Goal: Task Accomplishment & Management: Use online tool/utility

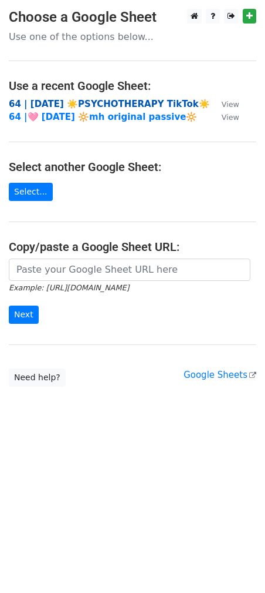
click at [105, 106] on strong "64 | AUG 3 ☀️PSYCHOTHERAPY TikTok☀️" at bounding box center [109, 104] width 201 height 11
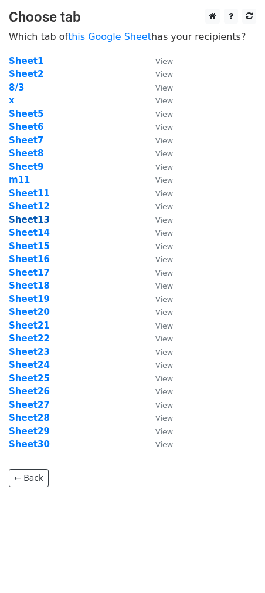
click at [21, 219] on strong "Sheet13" at bounding box center [29, 219] width 41 height 11
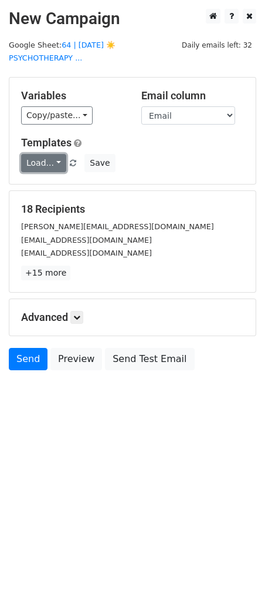
click at [43, 158] on link "Load..." at bounding box center [43, 163] width 45 height 18
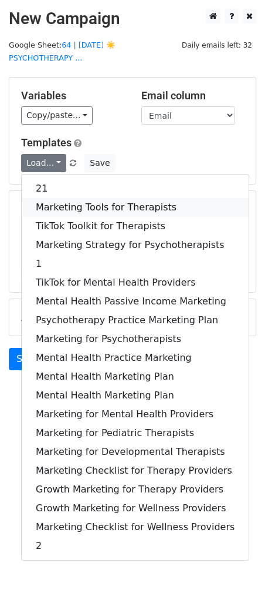
click at [75, 205] on link "Marketing Tools for Therapists" at bounding box center [135, 207] width 227 height 19
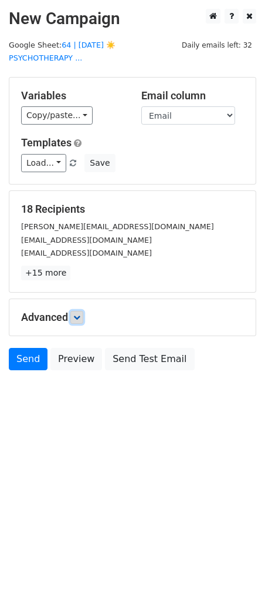
click at [79, 316] on icon at bounding box center [76, 317] width 7 height 7
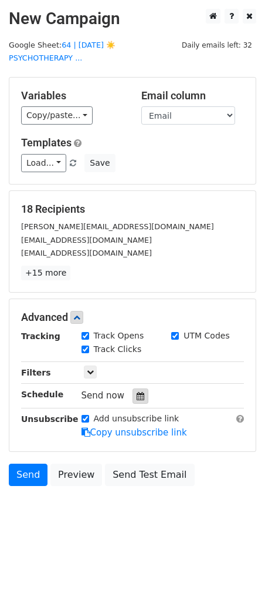
click at [133, 395] on div at bounding box center [141, 395] width 16 height 15
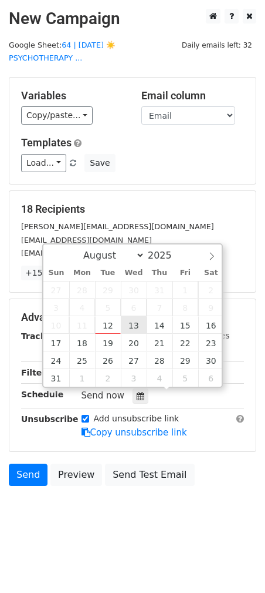
type input "2025-08-13 12:00"
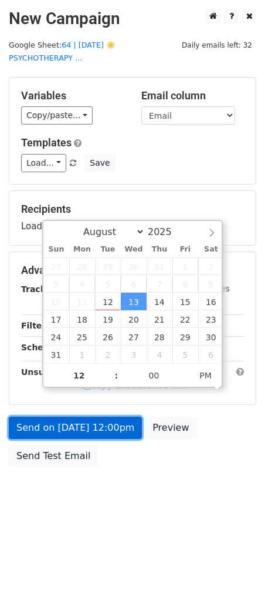
click at [102, 428] on link "Send on Aug 13 at 12:00pm" at bounding box center [75, 427] width 133 height 22
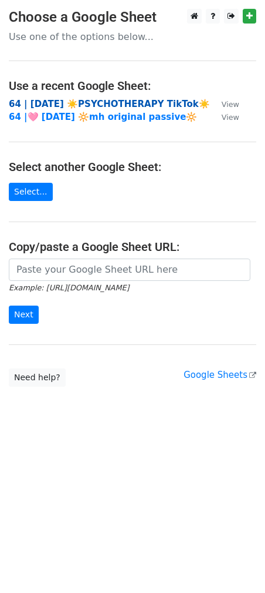
click at [91, 103] on strong "64 | AUG 3 ☀️PSYCHOTHERAPY TikTok☀️" at bounding box center [109, 104] width 201 height 11
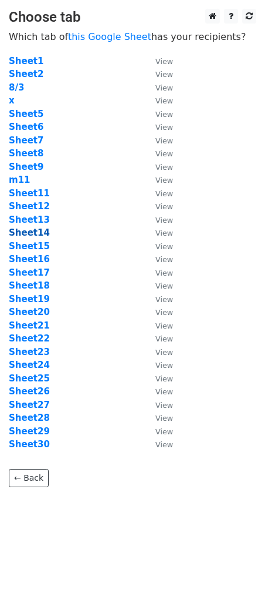
click at [38, 233] on strong "Sheet14" at bounding box center [29, 232] width 41 height 11
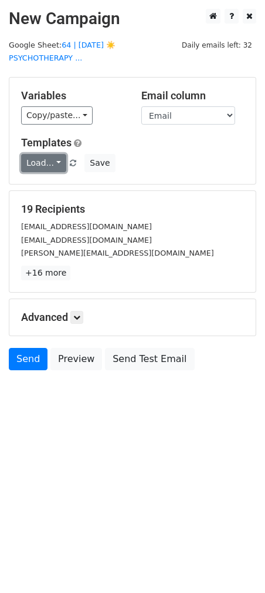
click at [53, 169] on link "Load..." at bounding box center [43, 163] width 45 height 18
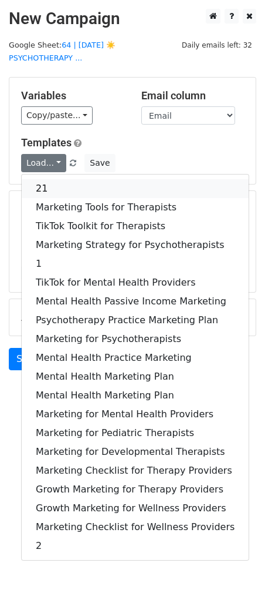
click at [56, 189] on link "21" at bounding box center [135, 188] width 227 height 19
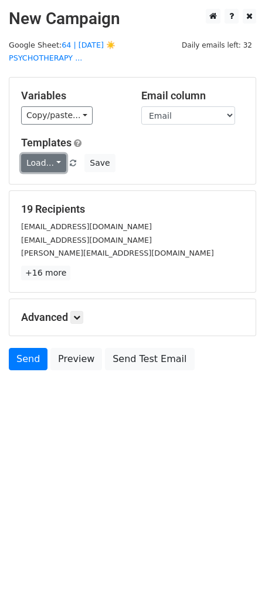
click at [60, 163] on link "Load..." at bounding box center [43, 163] width 45 height 18
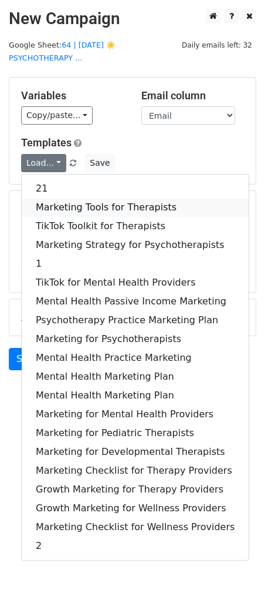
click at [60, 204] on link "Marketing Tools for Therapists" at bounding box center [135, 207] width 227 height 19
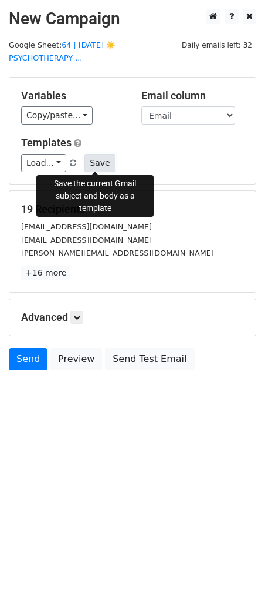
click at [100, 162] on button "Save" at bounding box center [100, 163] width 31 height 18
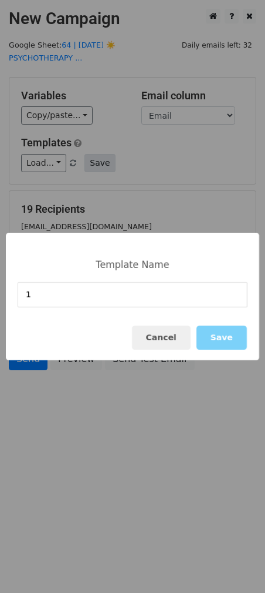
type input "1"
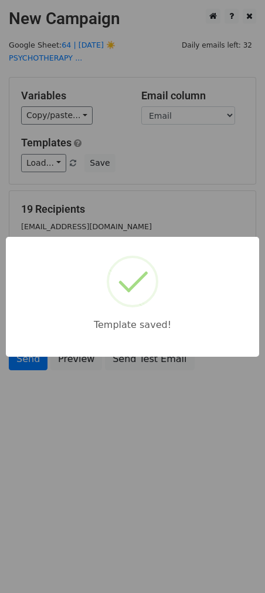
click at [166, 136] on div "Template saved!" at bounding box center [132, 296] width 265 height 593
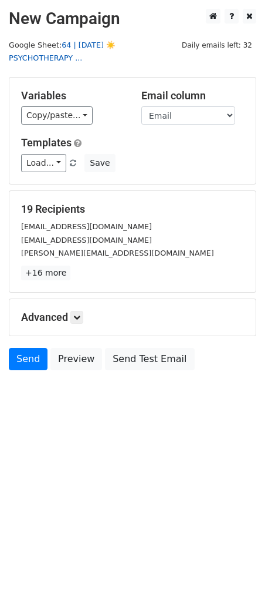
click at [112, 43] on link "64 | AUG 3 ☀️PSYCHOTHERAPY ..." at bounding box center [62, 52] width 107 height 22
click at [83, 311] on link at bounding box center [76, 317] width 13 height 13
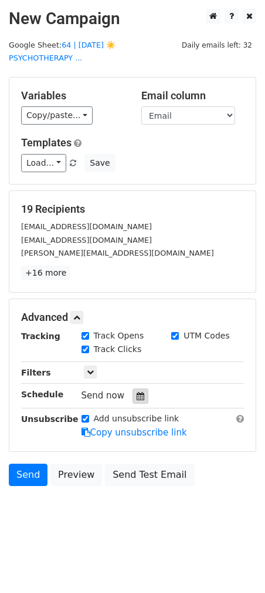
click at [133, 397] on div at bounding box center [141, 395] width 16 height 15
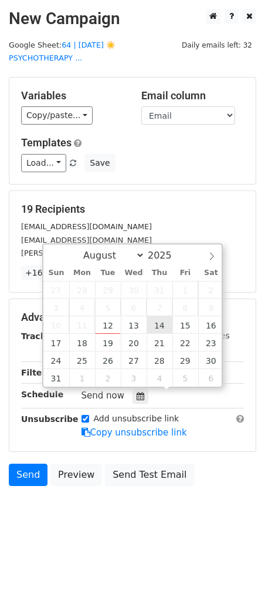
type input "2025-08-14 12:00"
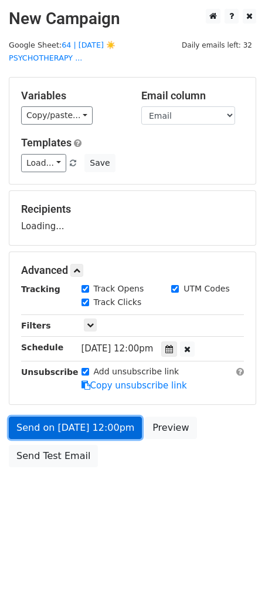
click at [95, 419] on link "Send on Aug 14 at 12:00pm" at bounding box center [75, 427] width 133 height 22
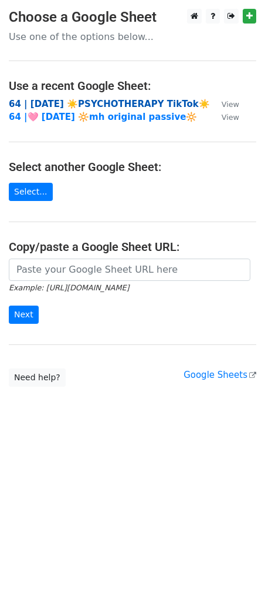
click at [102, 100] on strong "64 | AUG 3 ☀️PSYCHOTHERAPY TikTok☀️" at bounding box center [109, 104] width 201 height 11
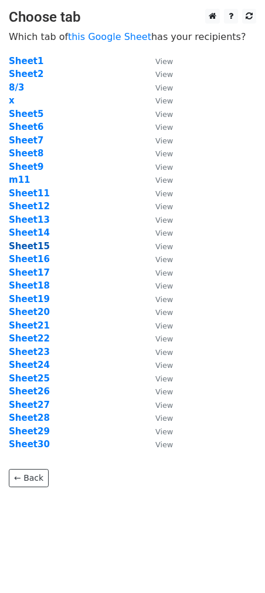
click at [36, 247] on strong "Sheet15" at bounding box center [29, 246] width 41 height 11
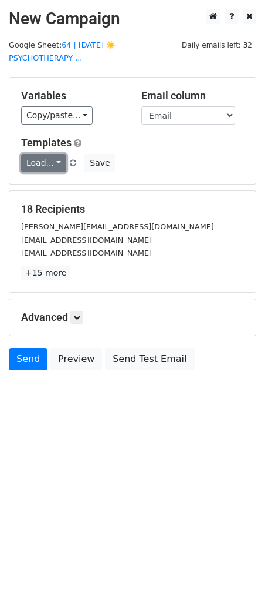
click at [43, 168] on link "Load..." at bounding box center [43, 163] width 45 height 18
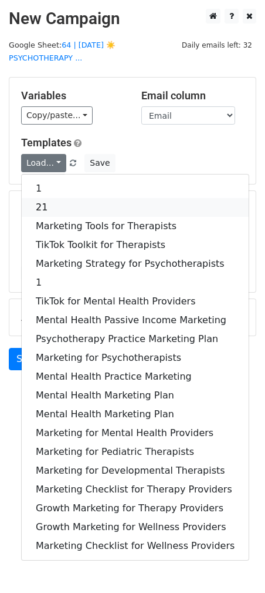
click at [43, 201] on link "21" at bounding box center [135, 207] width 227 height 19
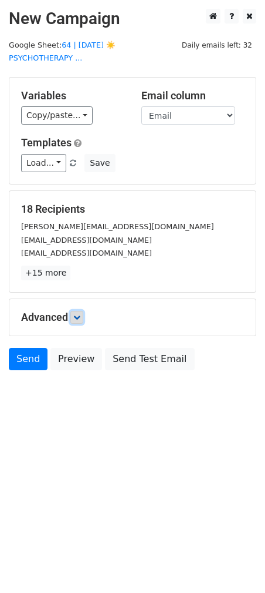
click at [80, 317] on icon at bounding box center [76, 317] width 7 height 7
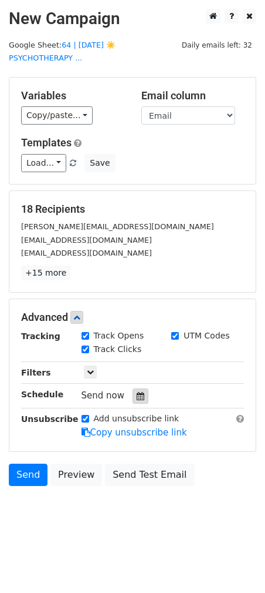
click at [133, 395] on div at bounding box center [141, 395] width 16 height 15
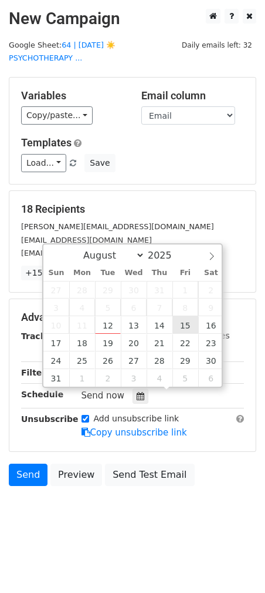
type input "2025-08-15 12:00"
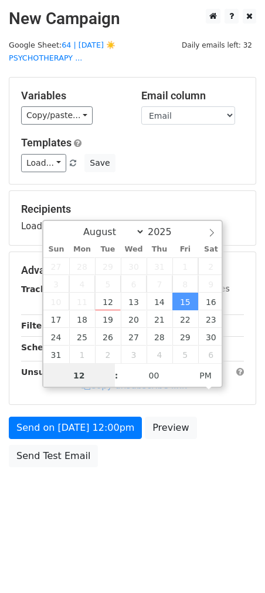
type input "3"
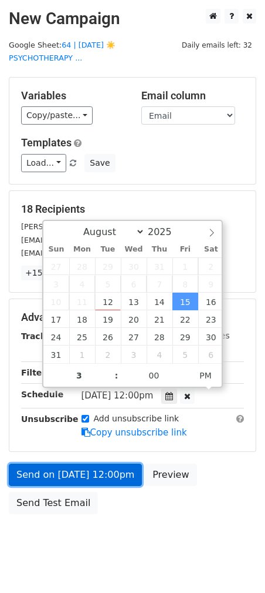
type input "2025-08-15 15:00"
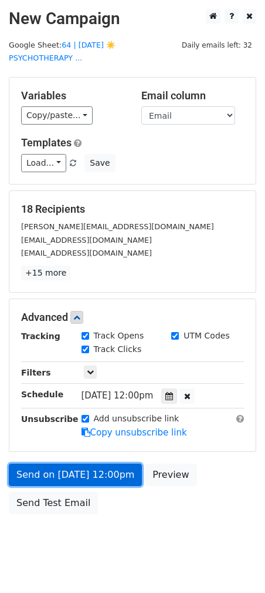
click at [66, 478] on link "Send on Aug 15 at 12:00pm" at bounding box center [75, 474] width 133 height 22
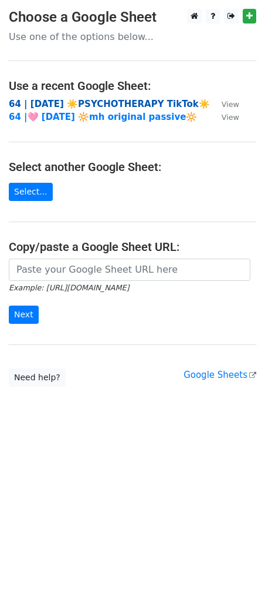
click at [75, 106] on strong "64 | [DATE] ☀️PSYCHOTHERAPY TikTok☀️" at bounding box center [109, 104] width 201 height 11
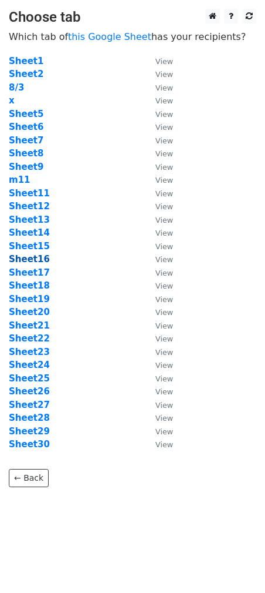
click at [35, 256] on strong "Sheet16" at bounding box center [29, 259] width 41 height 11
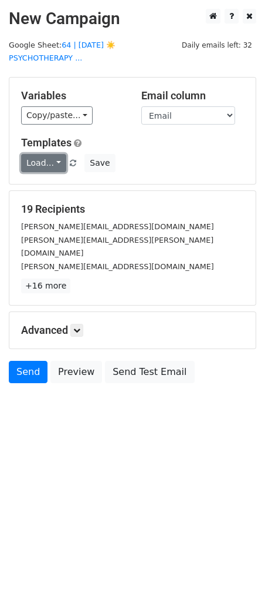
click at [33, 156] on link "Load..." at bounding box center [43, 163] width 45 height 18
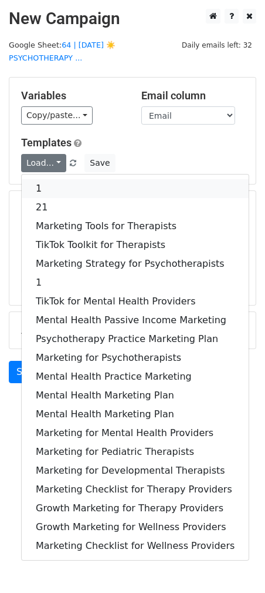
click at [71, 179] on link "1" at bounding box center [135, 188] width 227 height 19
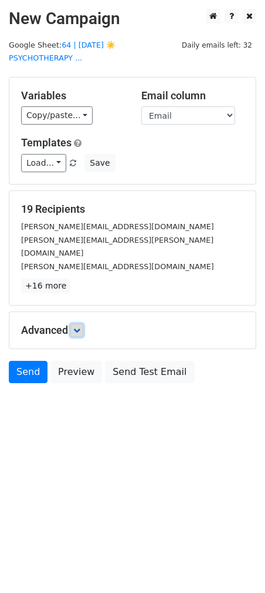
click at [80, 327] on icon at bounding box center [76, 330] width 7 height 7
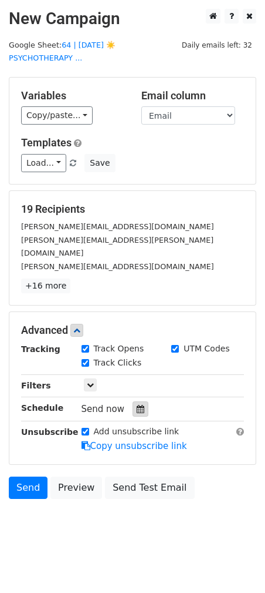
click at [137, 405] on icon at bounding box center [141, 409] width 8 height 8
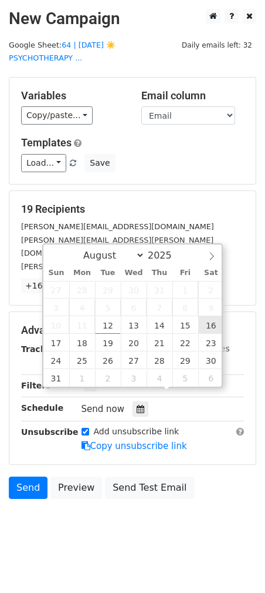
type input "2025-08-16 12:00"
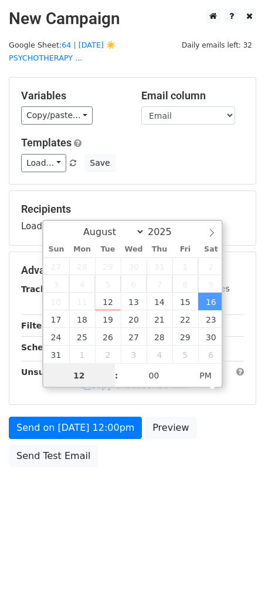
type input "2"
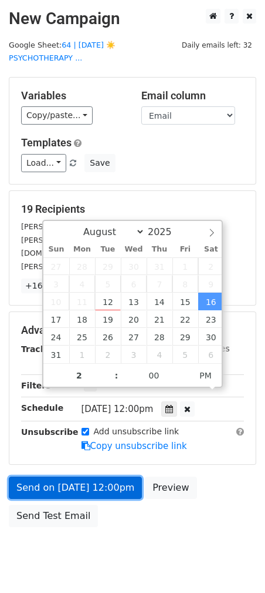
type input "2025-08-16 14:00"
click at [96, 477] on link "Send on Aug 16 at 12:00pm" at bounding box center [75, 487] width 133 height 22
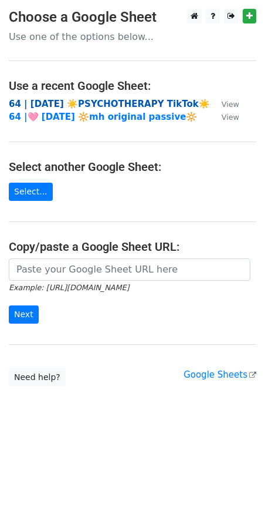
click at [142, 100] on strong "64 | AUG 3 ☀️PSYCHOTHERAPY TikTok☀️" at bounding box center [109, 104] width 201 height 11
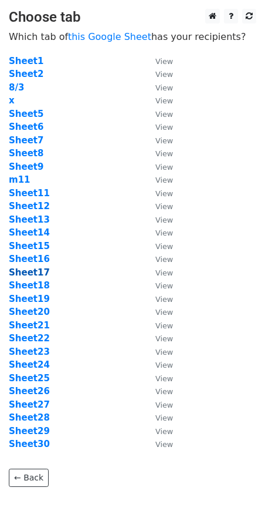
click at [40, 270] on strong "Sheet17" at bounding box center [29, 272] width 41 height 11
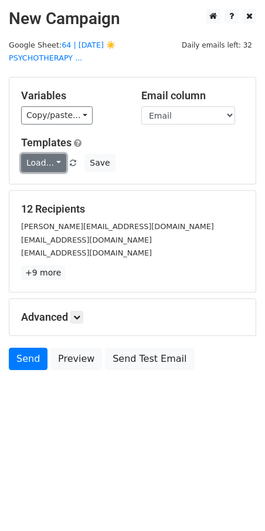
click at [45, 157] on link "Load..." at bounding box center [43, 163] width 45 height 18
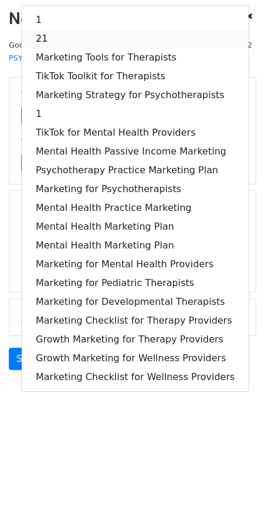
click at [98, 39] on link "21" at bounding box center [135, 38] width 227 height 19
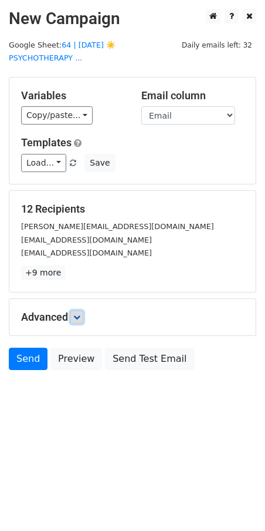
click at [80, 314] on icon at bounding box center [76, 317] width 7 height 7
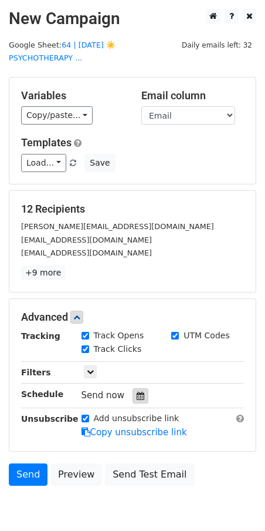
click at [135, 399] on div at bounding box center [141, 395] width 16 height 15
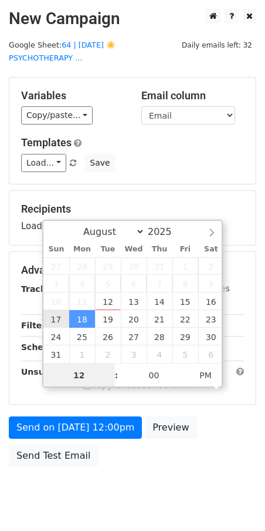
type input "2025-08-17 12:00"
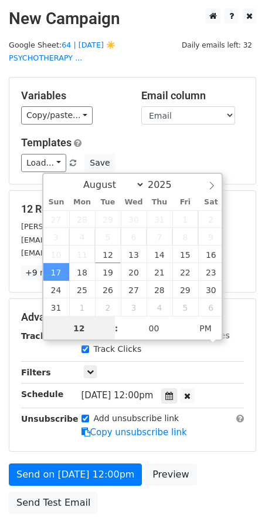
type input "3"
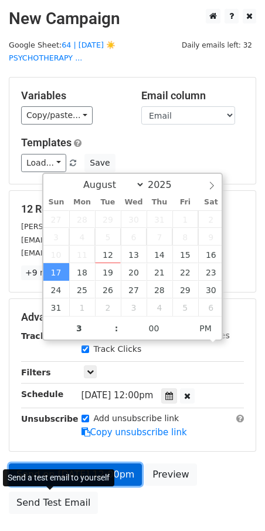
type input "2025-08-17 15:00"
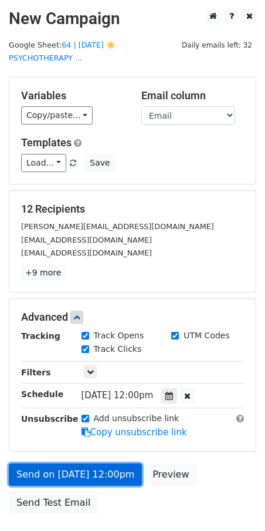
click at [89, 467] on link "Send on Aug 17 at 12:00pm" at bounding box center [75, 474] width 133 height 22
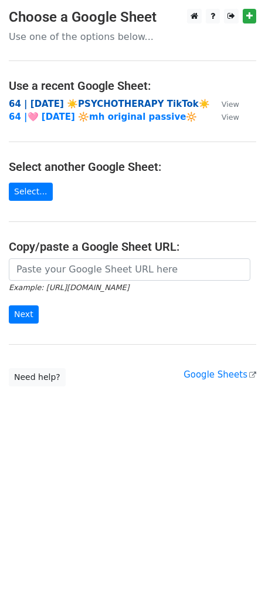
click at [68, 106] on strong "64 | [DATE] ☀️PSYCHOTHERAPY TikTok☀️" at bounding box center [109, 104] width 201 height 11
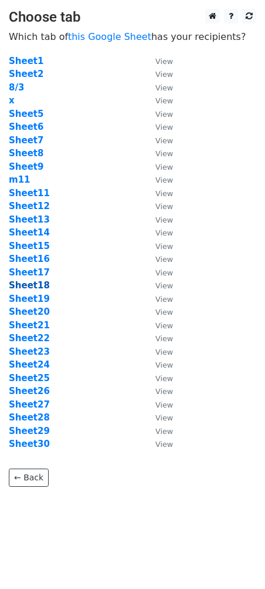
click at [33, 285] on strong "Sheet18" at bounding box center [29, 285] width 41 height 11
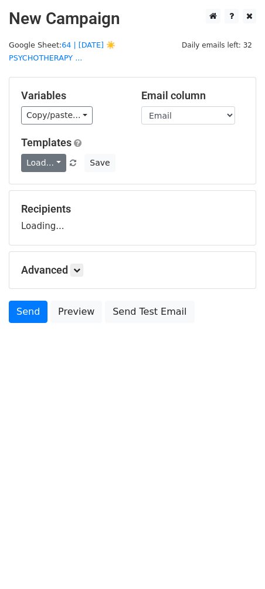
click at [41, 164] on link "Load..." at bounding box center [43, 163] width 45 height 18
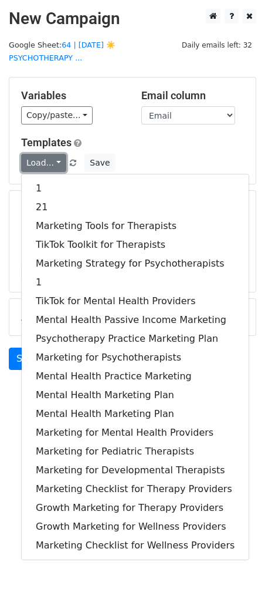
click at [41, 164] on link "Load..." at bounding box center [43, 163] width 45 height 18
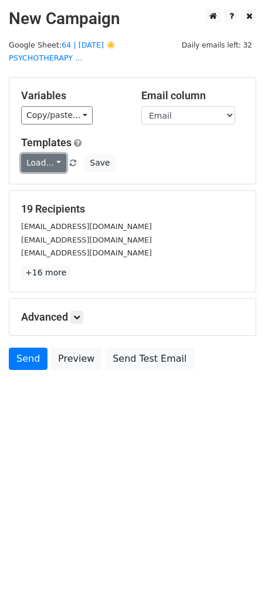
click at [41, 164] on link "Load..." at bounding box center [43, 163] width 45 height 18
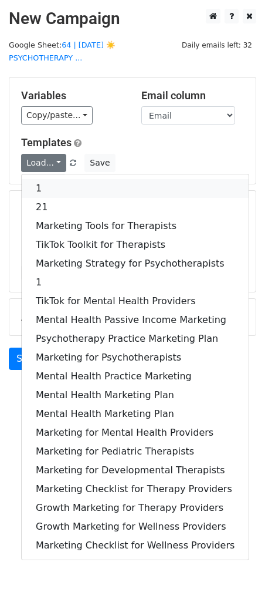
click at [41, 187] on link "1" at bounding box center [135, 188] width 227 height 19
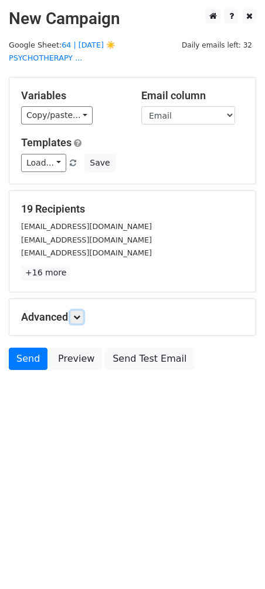
drag, startPoint x: 82, startPoint y: 317, endPoint x: 116, endPoint y: 404, distance: 94.1
click at [80, 317] on icon at bounding box center [76, 317] width 7 height 7
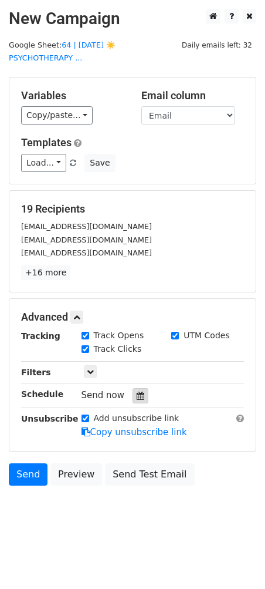
click at [137, 395] on icon at bounding box center [141, 396] width 8 height 8
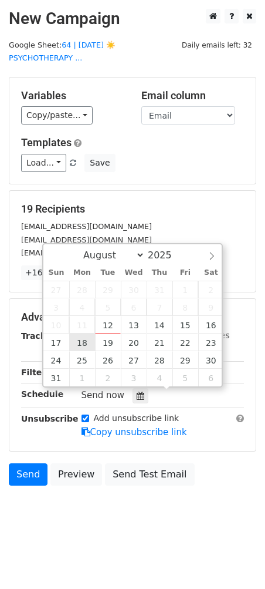
type input "[DATE] 12:00"
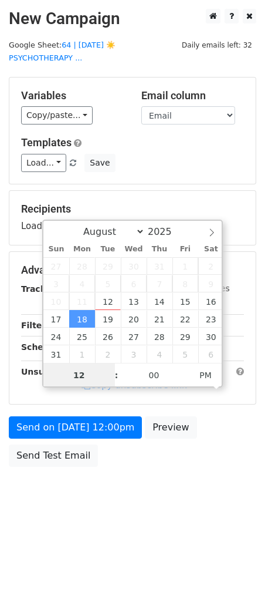
type input "3"
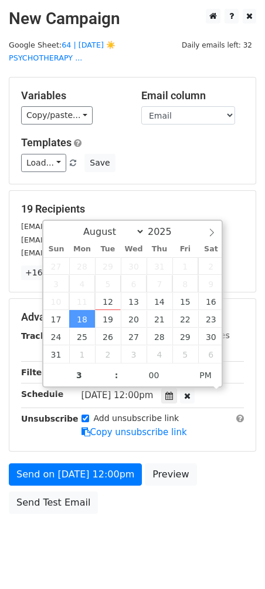
type input "[DATE] 15:00"
click at [92, 441] on div "Advanced Tracking Track Opens UTM Codes Track Clicks Filters Only include sprea…" at bounding box center [132, 375] width 247 height 152
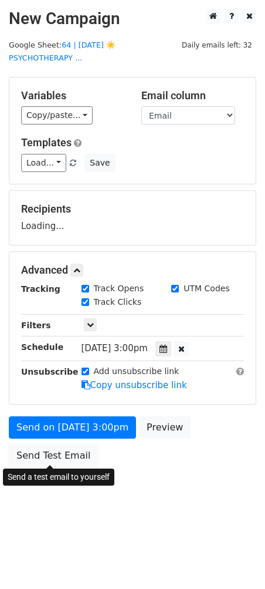
click at [79, 459] on link "Send Test Email" at bounding box center [53, 456] width 89 height 22
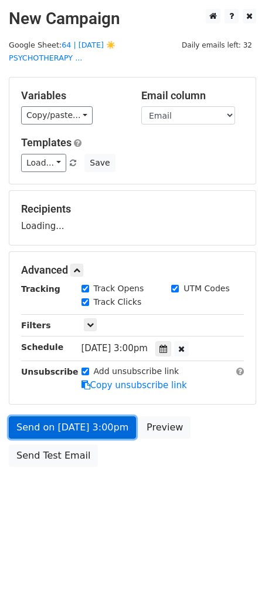
click at [39, 430] on link "Send on [DATE] 3:00pm" at bounding box center [72, 427] width 127 height 22
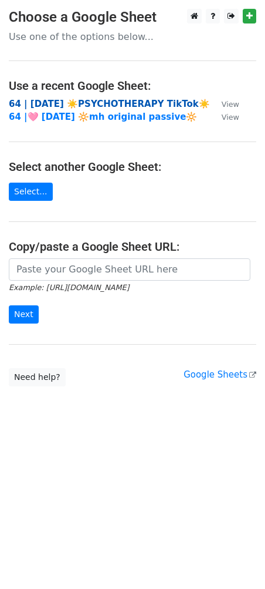
click at [72, 106] on strong "64 | [DATE] ☀️PSYCHOTHERAPY TikTok☀️" at bounding box center [109, 104] width 201 height 11
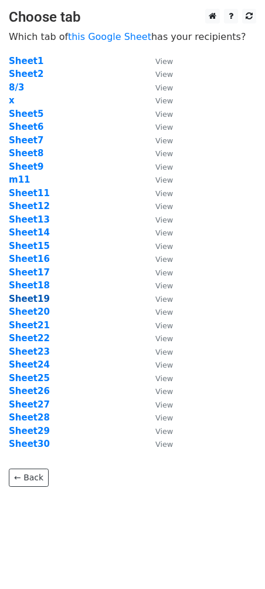
click at [36, 298] on strong "Sheet19" at bounding box center [29, 299] width 41 height 11
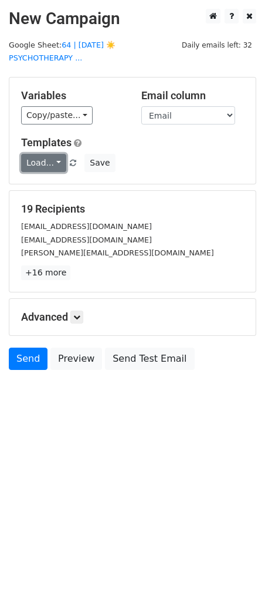
click at [47, 161] on link "Load..." at bounding box center [43, 163] width 45 height 18
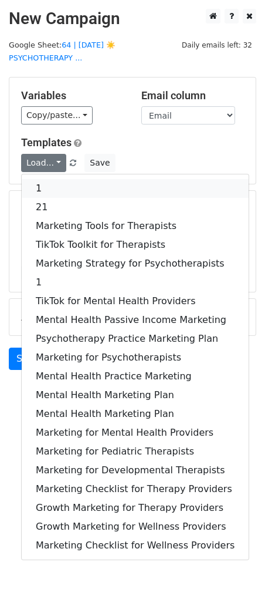
click at [76, 189] on link "1" at bounding box center [135, 188] width 227 height 19
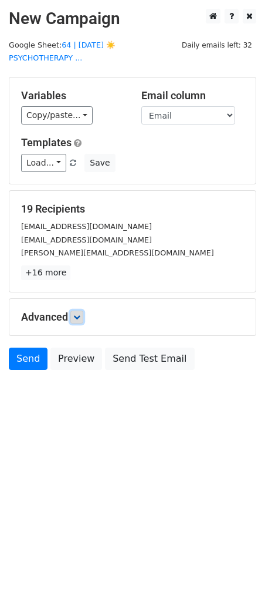
click at [79, 315] on icon at bounding box center [76, 317] width 7 height 7
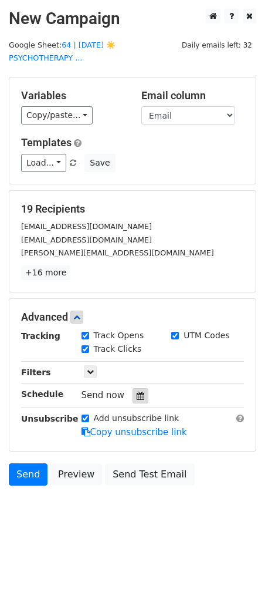
click at [137, 401] on div at bounding box center [141, 395] width 16 height 15
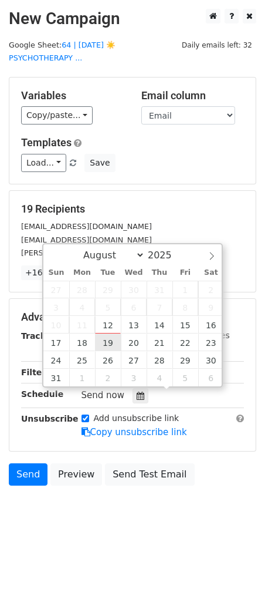
type input "2025-08-19 12:00"
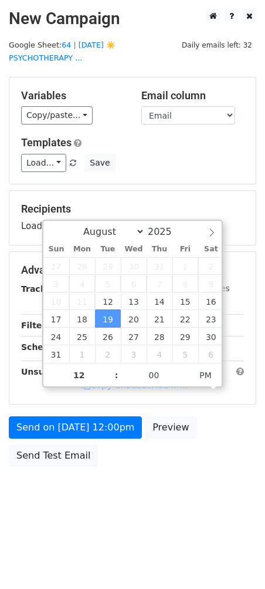
click at [72, 413] on form "Variables Copy/paste... {{Name}} {{Email}} Email column Name Email Templates Lo…" at bounding box center [133, 275] width 248 height 396
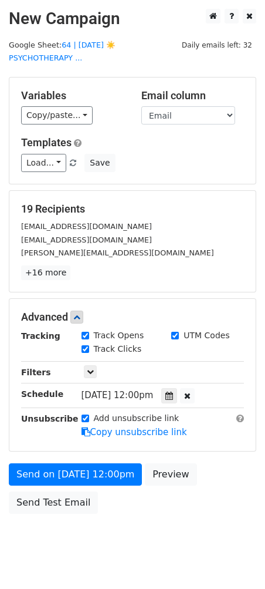
click at [65, 432] on div "Unsubscribe" at bounding box center [42, 425] width 60 height 27
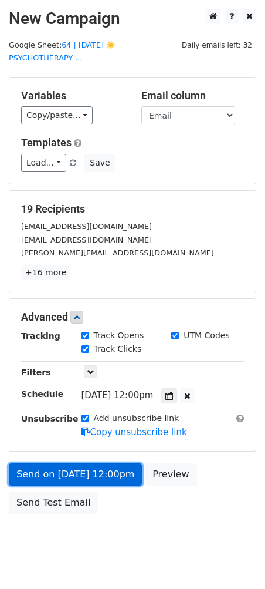
click at [56, 466] on link "Send on Aug 19 at 12:00pm" at bounding box center [75, 474] width 133 height 22
click at [60, 471] on link "Send on Aug 19 at 12:00pm" at bounding box center [75, 474] width 133 height 22
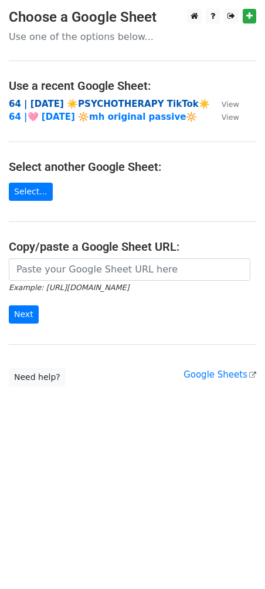
click at [82, 99] on strong "64 | [DATE] ☀️PSYCHOTHERAPY TikTok☀️" at bounding box center [109, 104] width 201 height 11
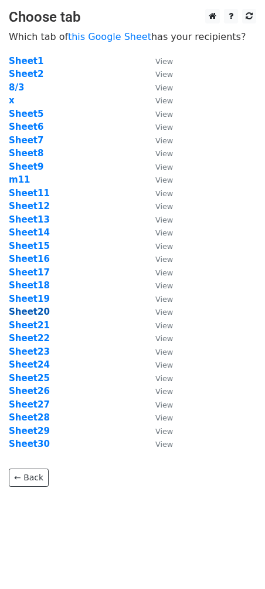
click at [33, 313] on strong "Sheet20" at bounding box center [29, 312] width 41 height 11
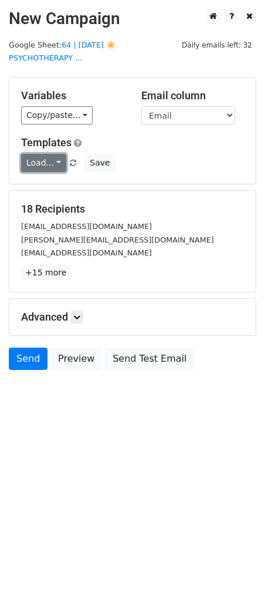
click at [33, 168] on link "Load..." at bounding box center [43, 163] width 45 height 18
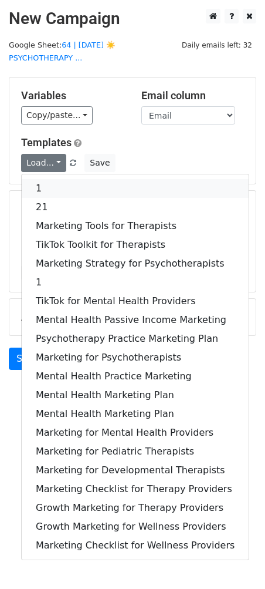
click at [58, 188] on link "1" at bounding box center [135, 188] width 227 height 19
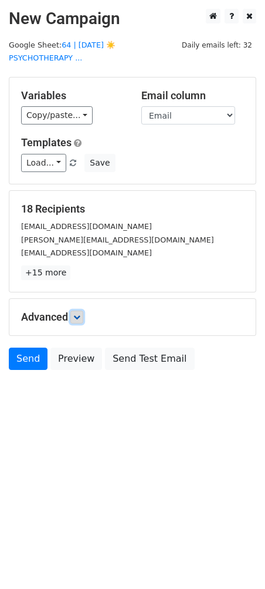
click at [80, 314] on icon at bounding box center [76, 317] width 7 height 7
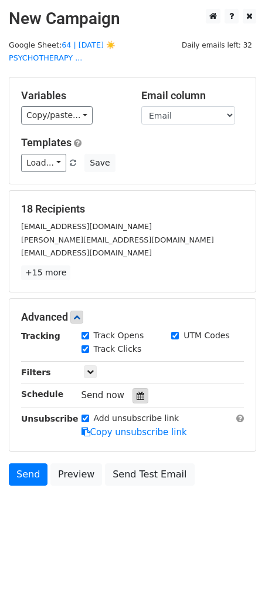
click at [133, 397] on div at bounding box center [141, 395] width 16 height 15
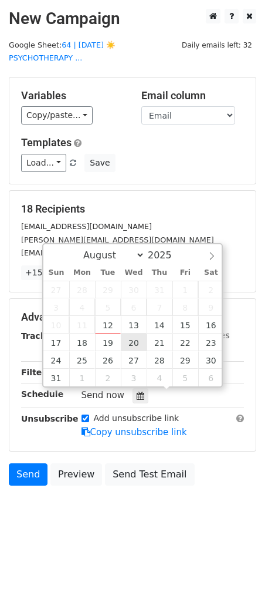
type input "2025-08-20 12:00"
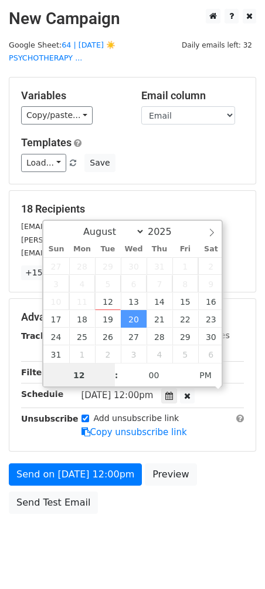
type input "2"
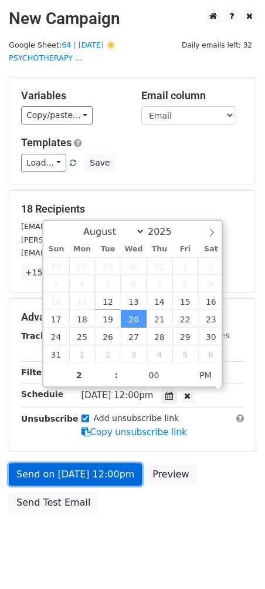
type input "2025-08-20 14:00"
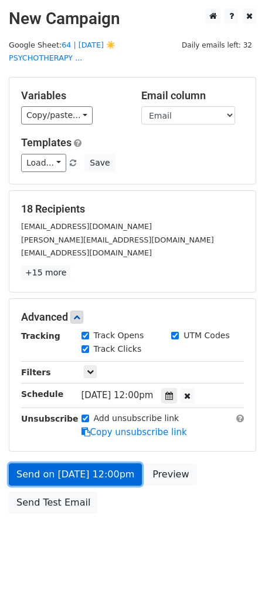
click at [65, 471] on link "Send on Aug 20 at 12:00pm" at bounding box center [75, 474] width 133 height 22
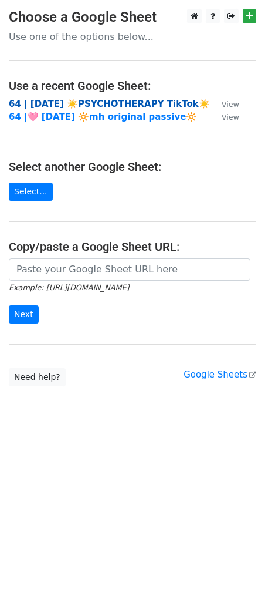
click at [106, 100] on strong "64 | [DATE] ☀️PSYCHOTHERAPY TikTok☀️" at bounding box center [109, 104] width 201 height 11
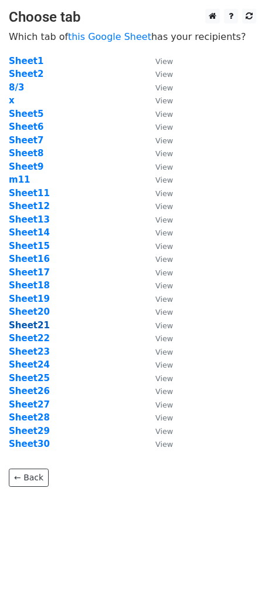
click at [33, 323] on strong "Sheet21" at bounding box center [29, 325] width 41 height 11
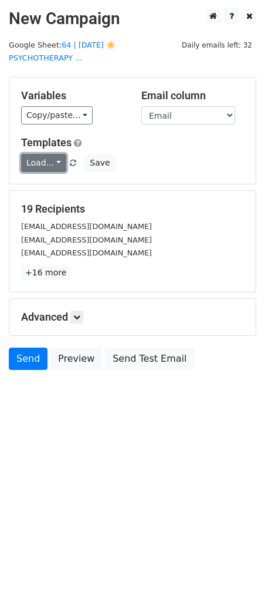
click at [49, 160] on link "Load..." at bounding box center [43, 163] width 45 height 18
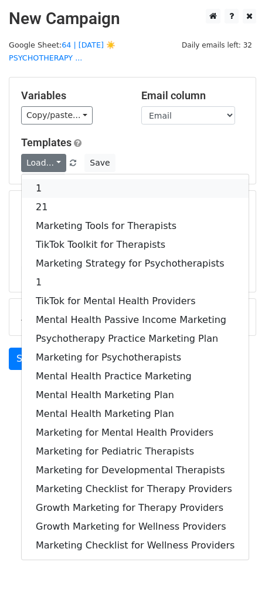
click at [56, 183] on link "1" at bounding box center [135, 188] width 227 height 19
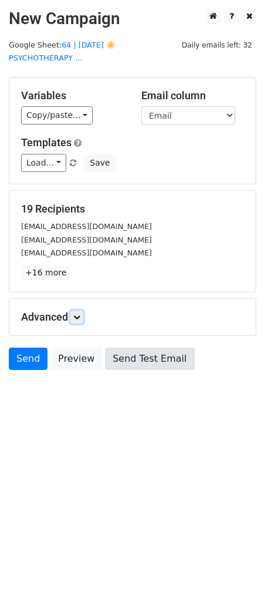
drag, startPoint x: 82, startPoint y: 316, endPoint x: 102, endPoint y: 363, distance: 50.8
click at [80, 316] on icon at bounding box center [76, 317] width 7 height 7
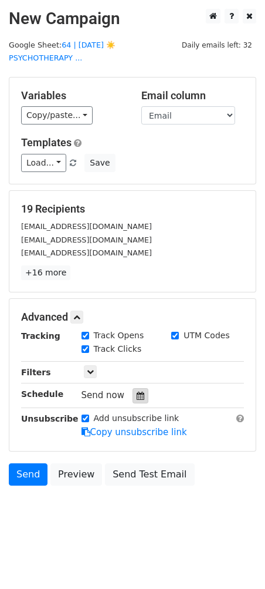
click at [137, 393] on icon at bounding box center [141, 396] width 8 height 8
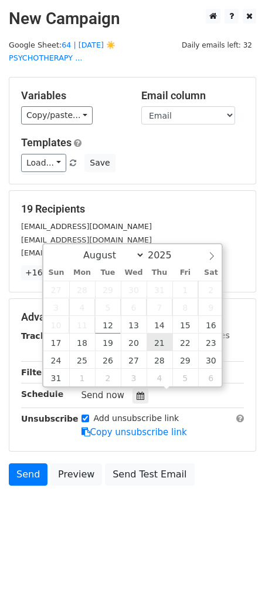
type input "[DATE] 12:00"
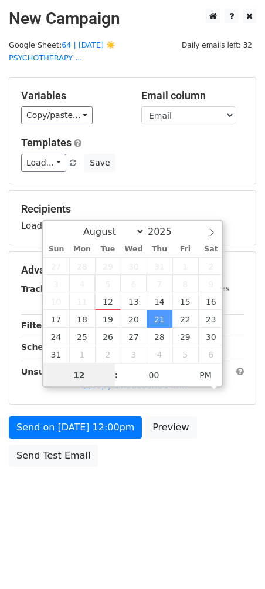
type input "3"
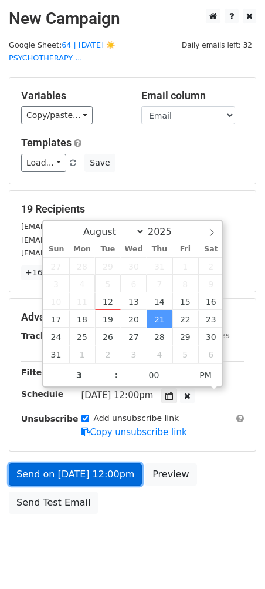
type input "[DATE] 15:00"
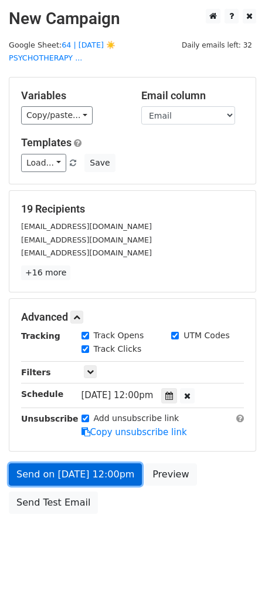
click at [89, 474] on link "Send on [DATE] 12:00pm" at bounding box center [75, 474] width 133 height 22
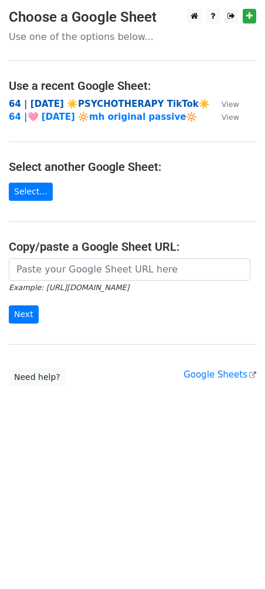
click at [106, 105] on strong "64 | [DATE] ☀️PSYCHOTHERAPY TikTok☀️" at bounding box center [109, 104] width 201 height 11
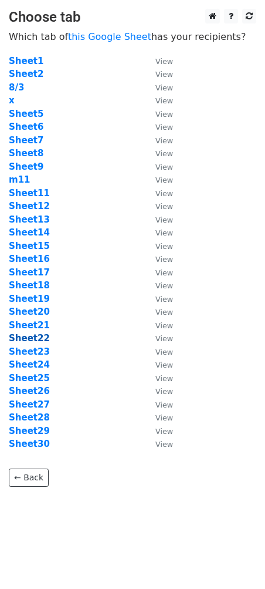
click at [28, 341] on strong "Sheet22" at bounding box center [29, 338] width 41 height 11
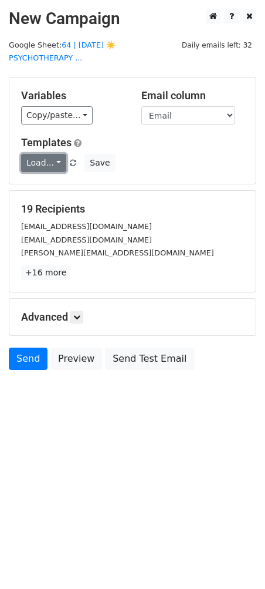
click at [46, 161] on link "Load..." at bounding box center [43, 163] width 45 height 18
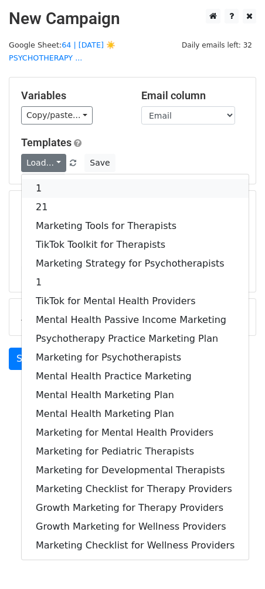
click at [82, 181] on link "1" at bounding box center [135, 188] width 227 height 19
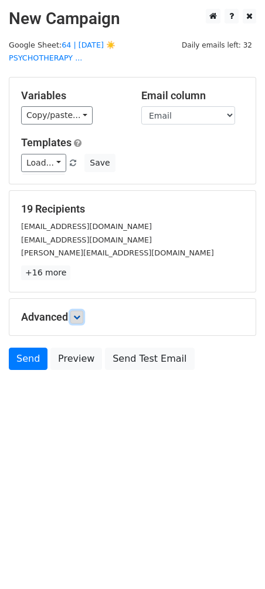
click at [80, 314] on icon at bounding box center [76, 317] width 7 height 7
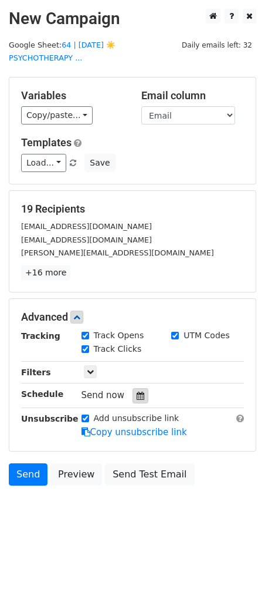
click at [137, 395] on icon at bounding box center [141, 396] width 8 height 8
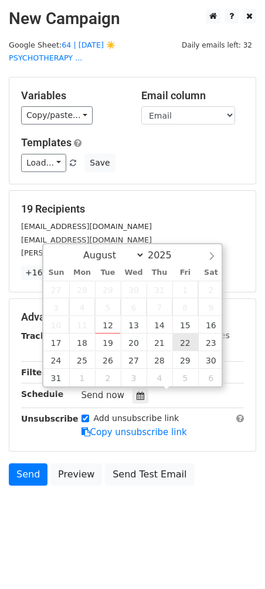
type input "[DATE] 12:00"
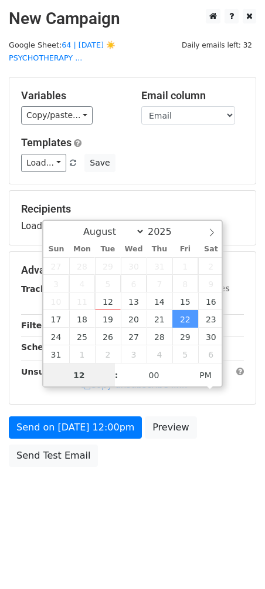
type input "3"
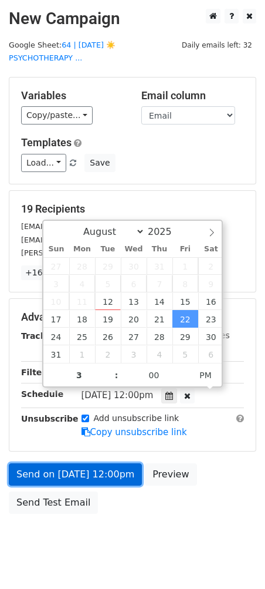
type input "[DATE] 15:00"
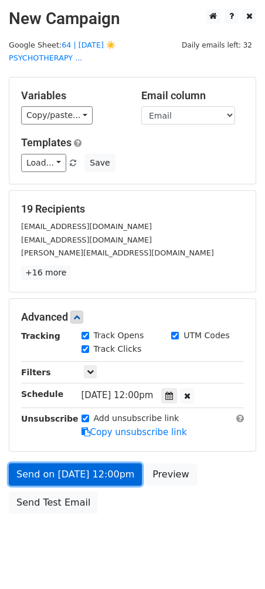
click at [100, 477] on link "Send on [DATE] 12:00pm" at bounding box center [75, 474] width 133 height 22
